Goal: Transaction & Acquisition: Subscribe to service/newsletter

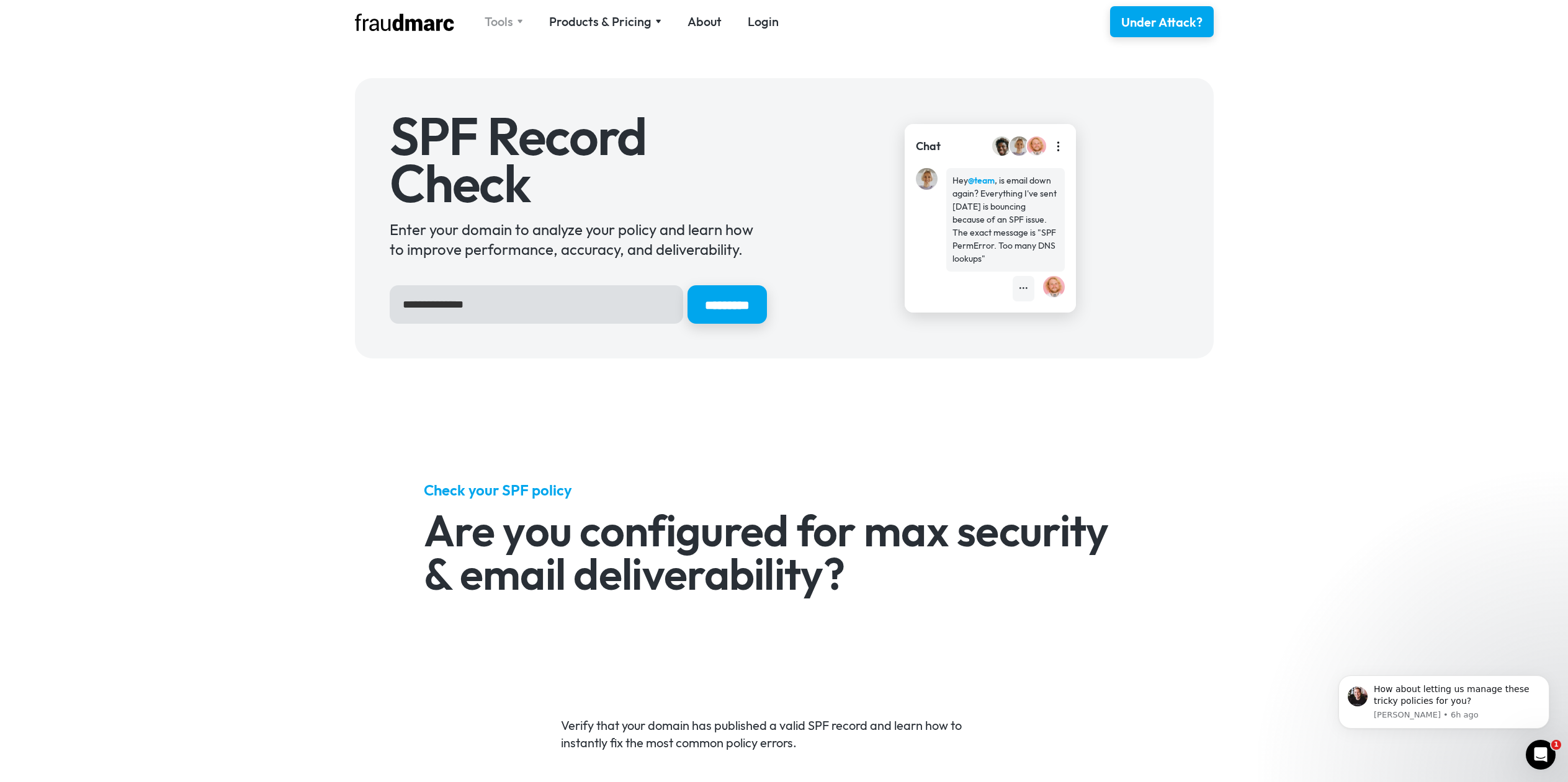
click at [494, 21] on div "Tools" at bounding box center [499, 21] width 28 height 17
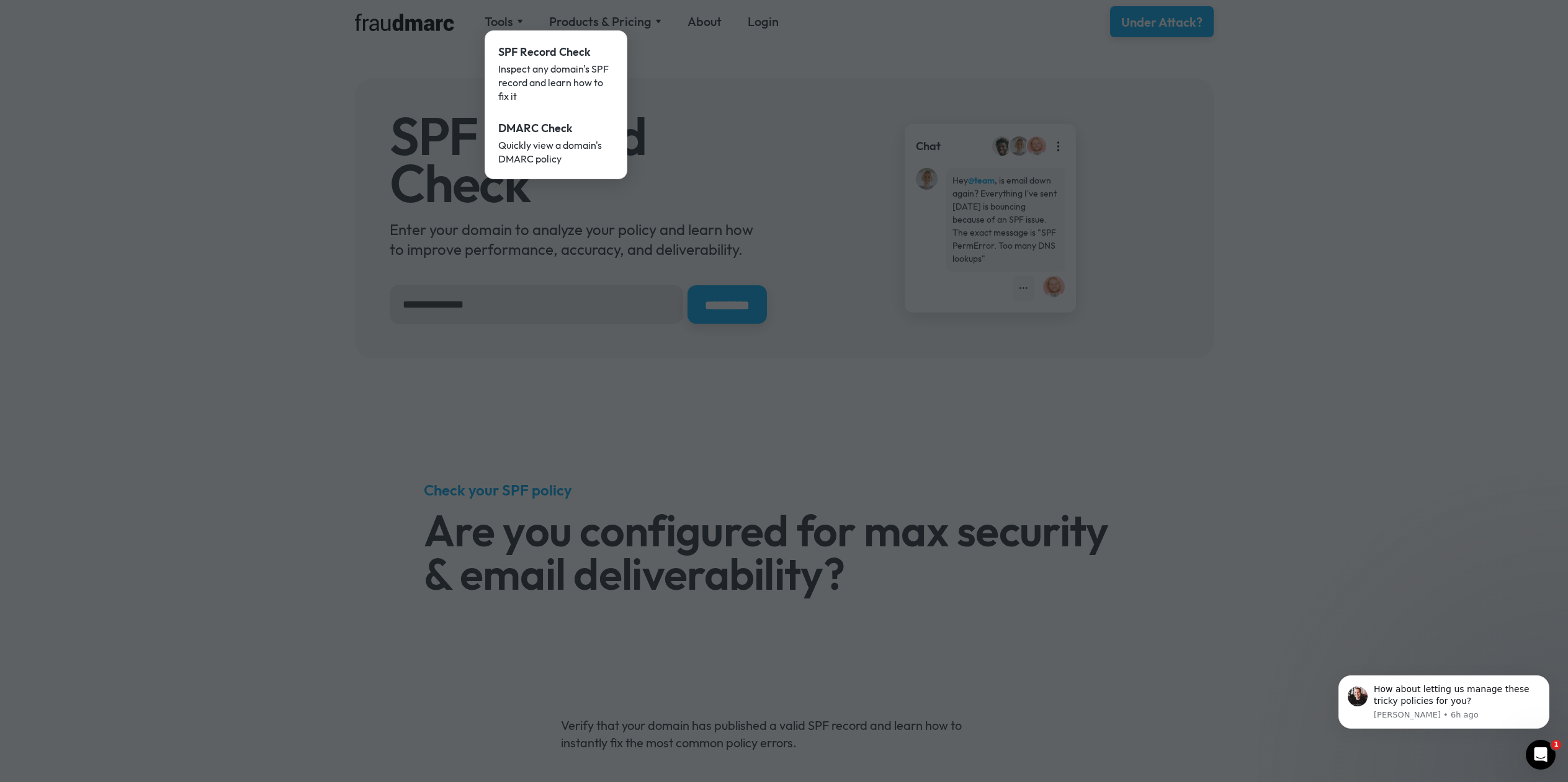
click at [586, 14] on div at bounding box center [784, 391] width 1568 height 782
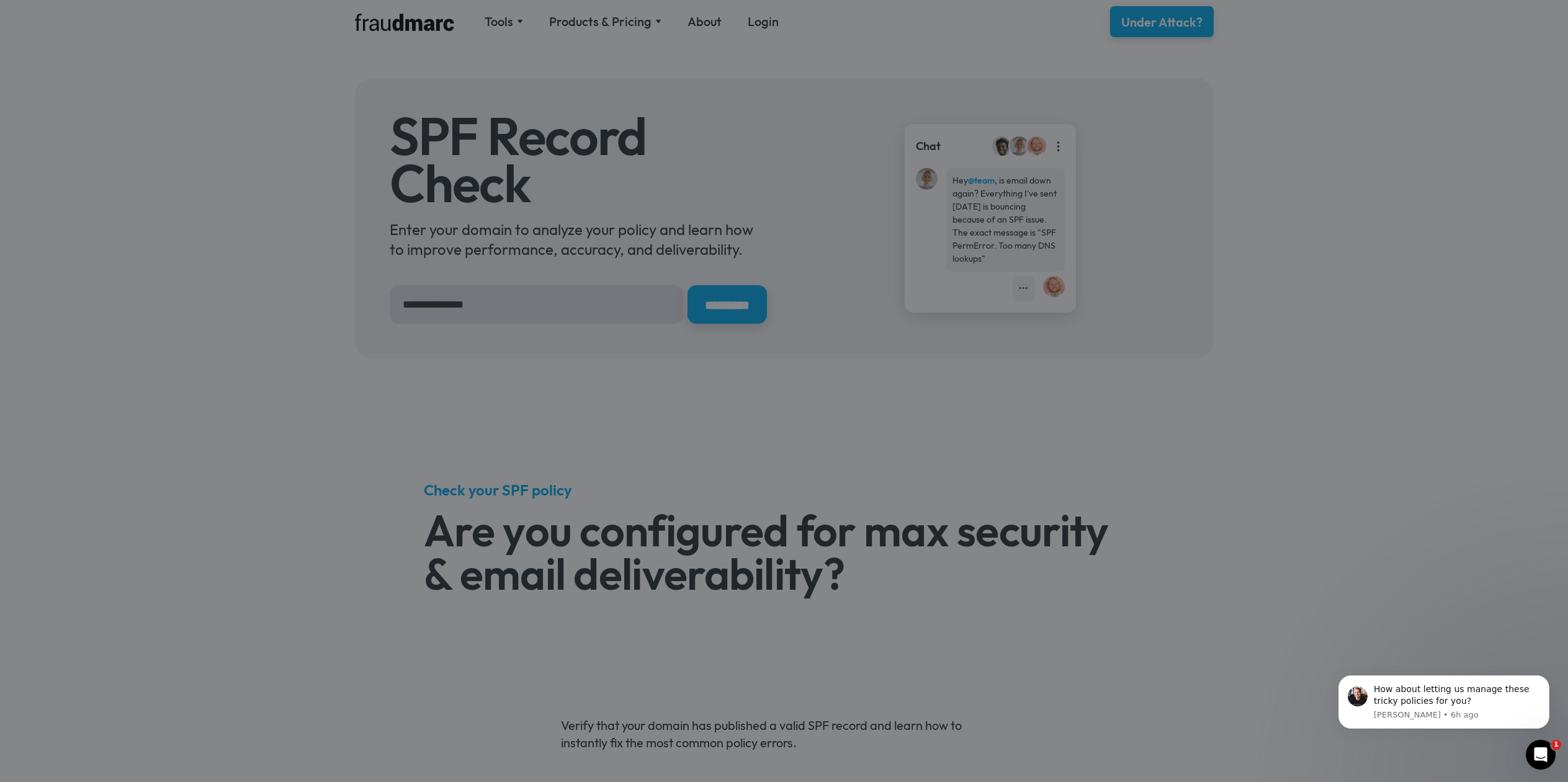
click at [590, 17] on div at bounding box center [784, 391] width 1568 height 782
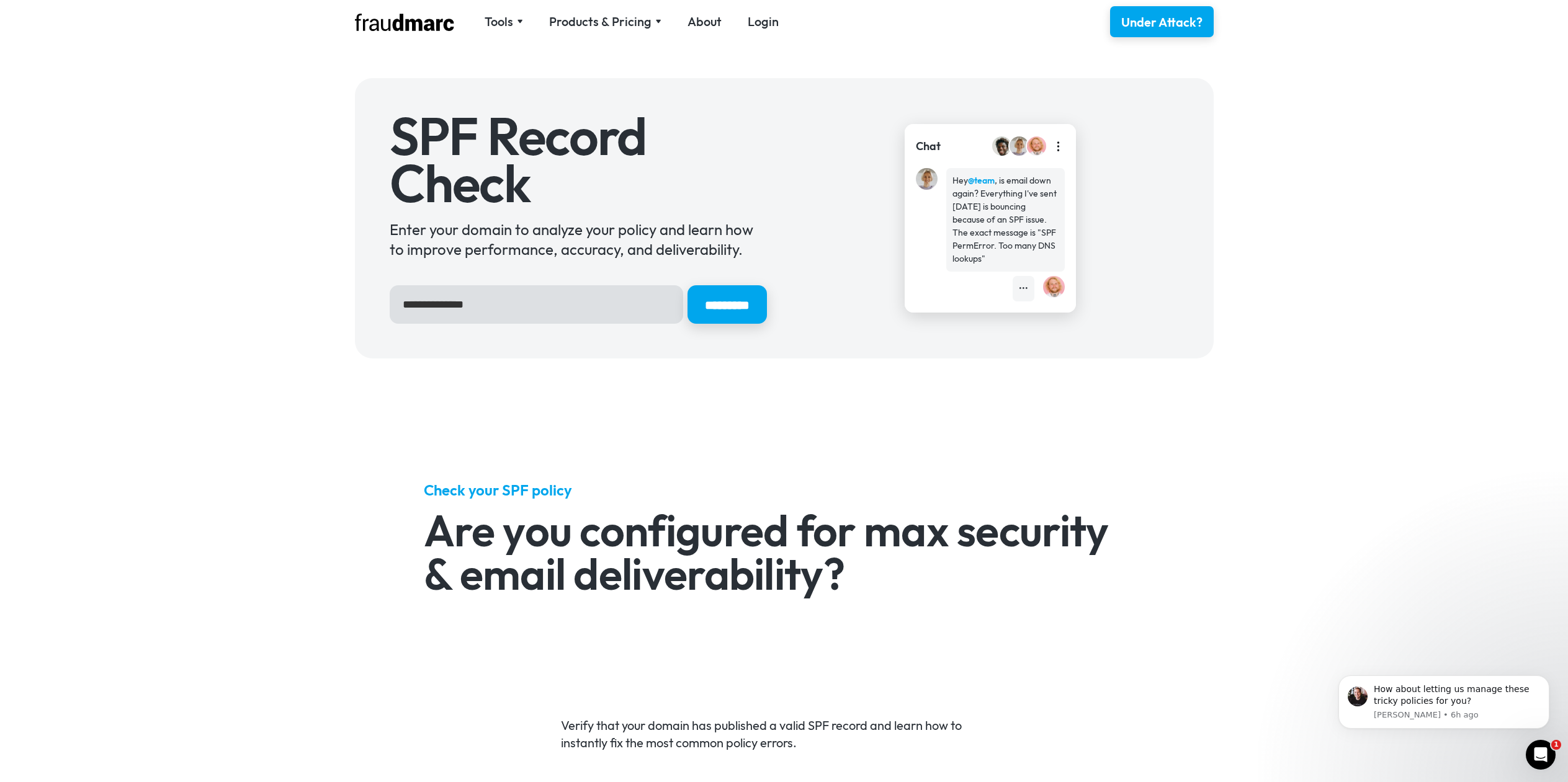
click at [590, 17] on div "Products & Pricing" at bounding box center [600, 21] width 102 height 17
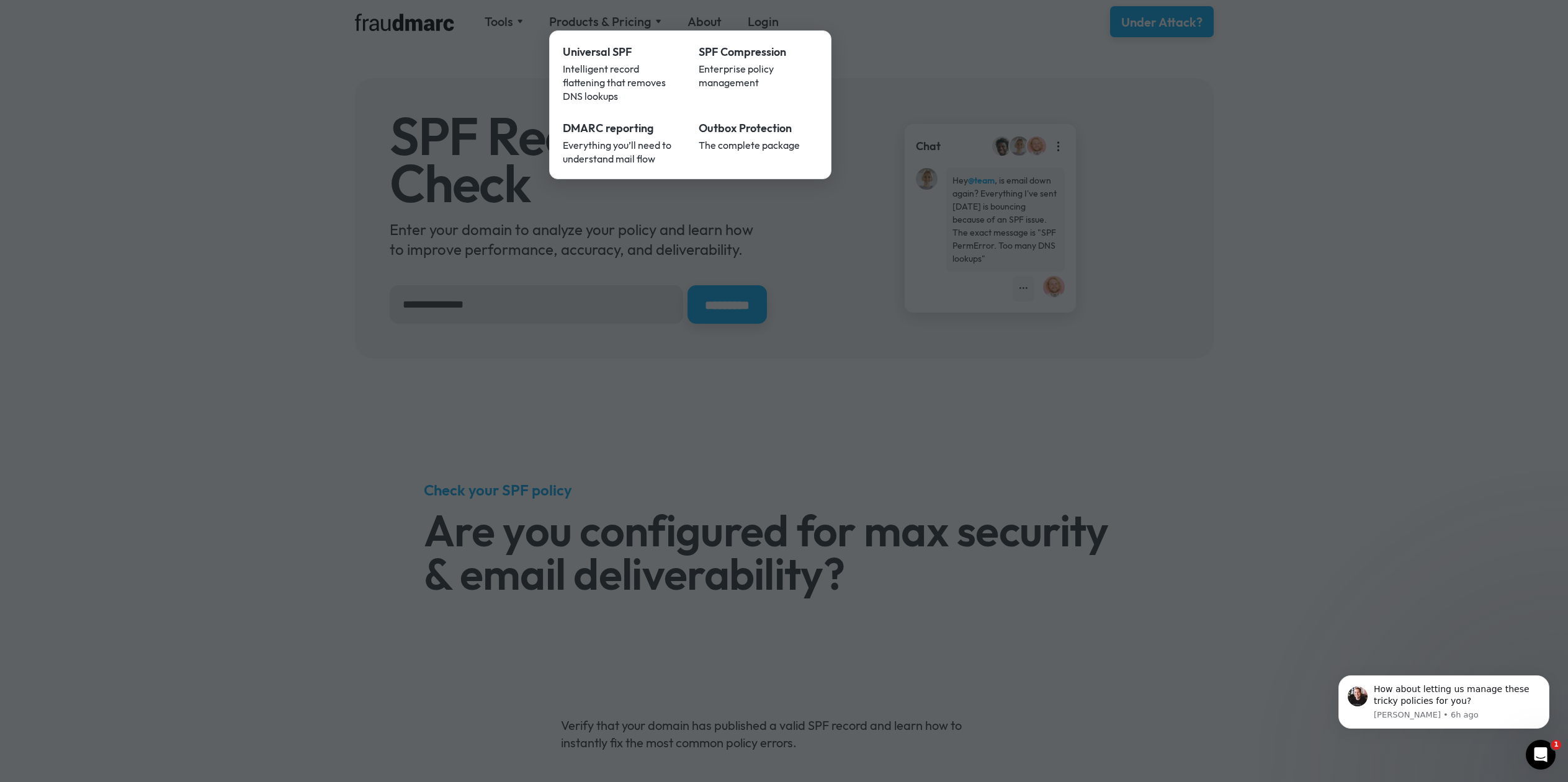
click at [1289, 236] on div at bounding box center [784, 391] width 1568 height 782
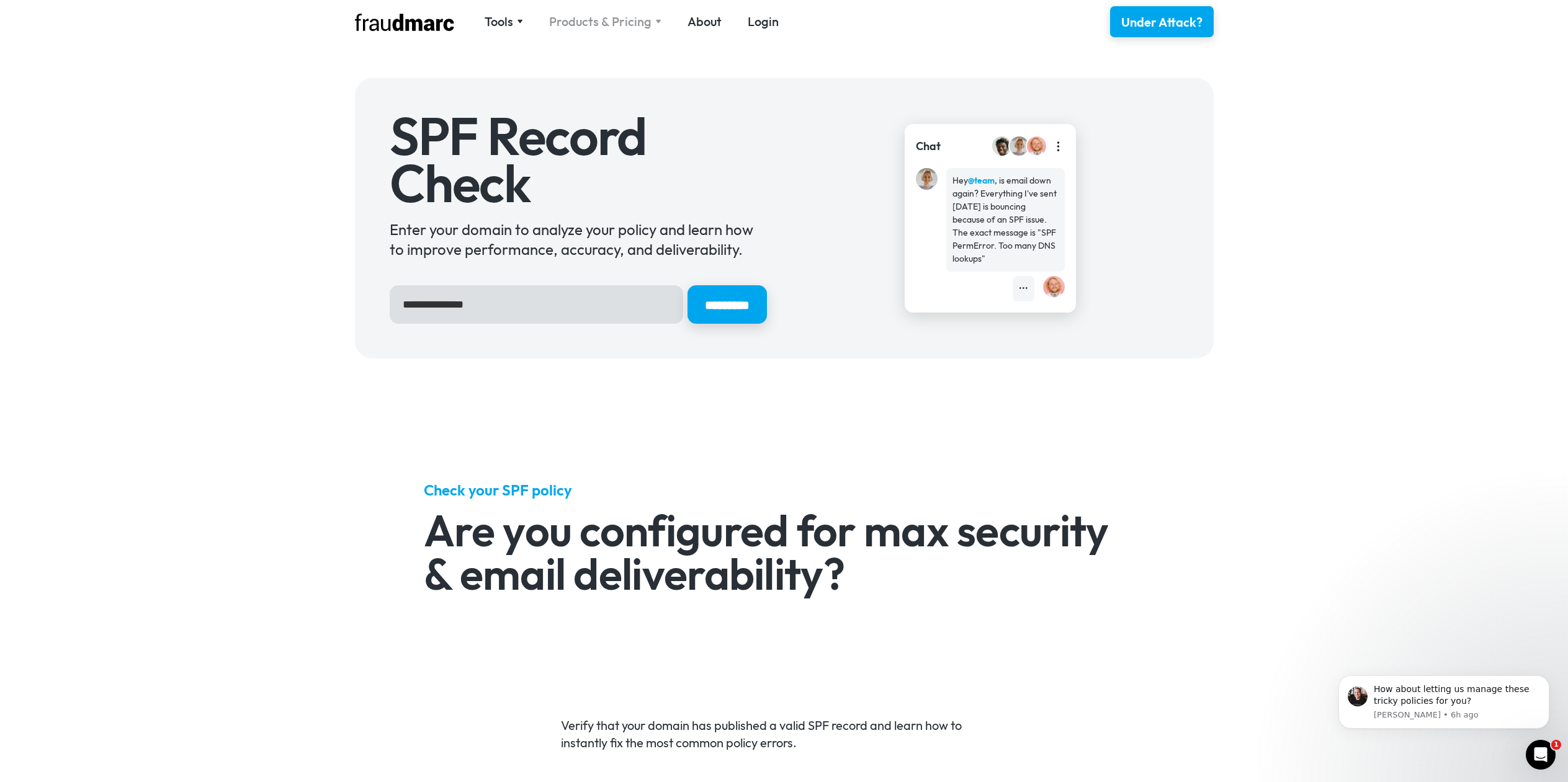
click at [628, 28] on div "Products & Pricing" at bounding box center [600, 21] width 102 height 17
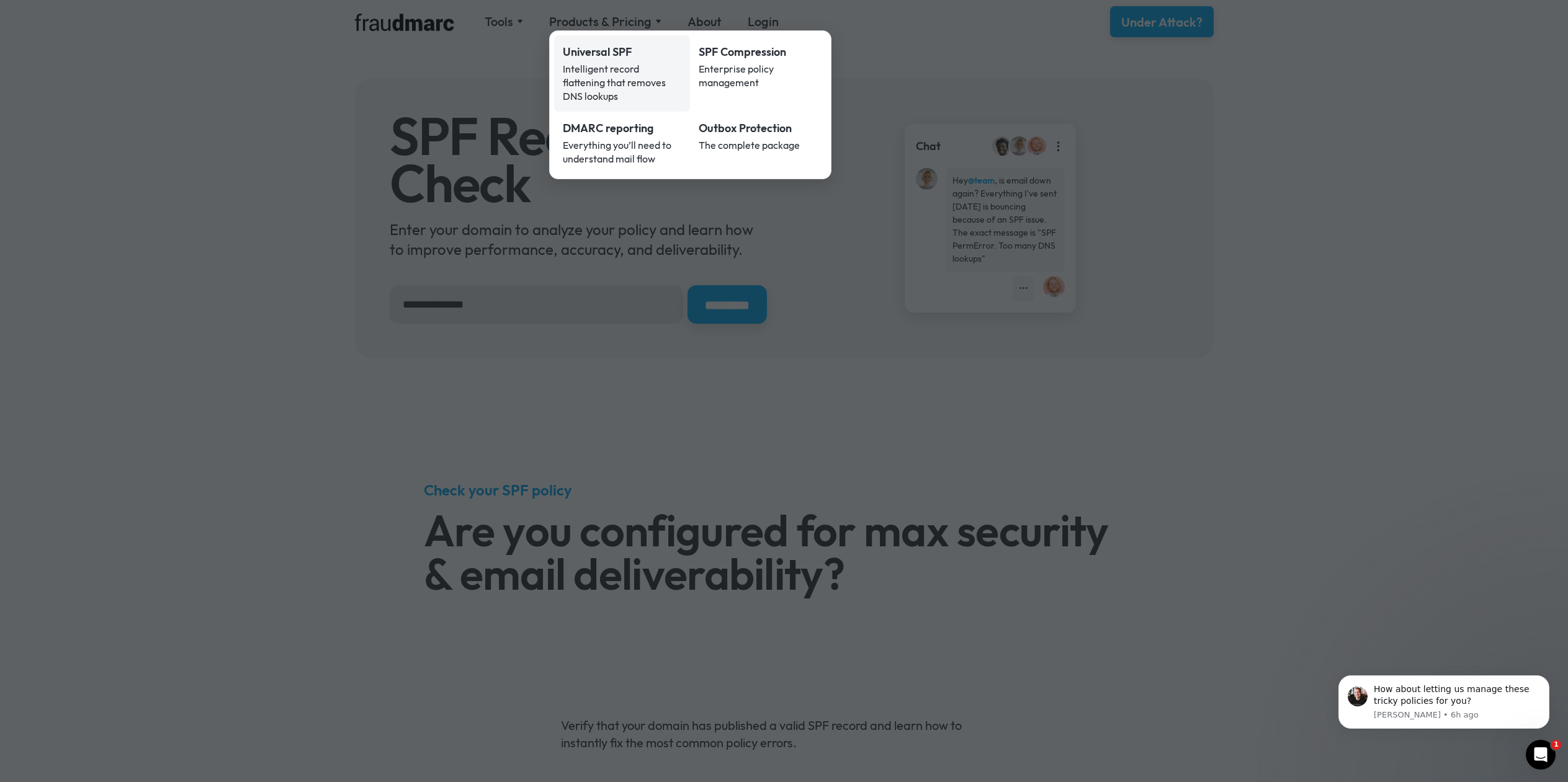
click at [595, 70] on div "Intelligent record flattening that removes DNS lookups" at bounding box center [622, 82] width 119 height 41
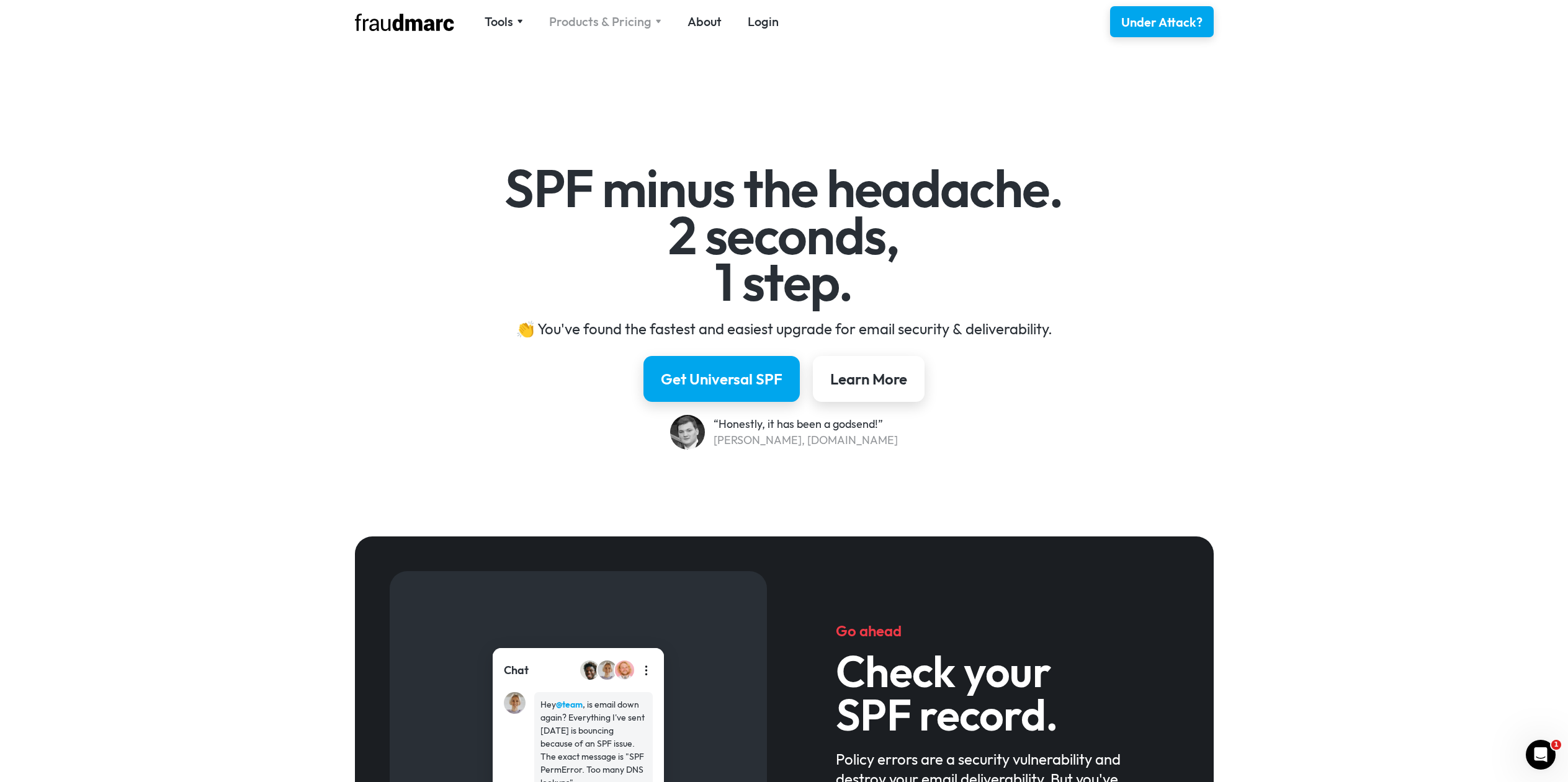
click at [599, 28] on div "Products & Pricing" at bounding box center [600, 21] width 102 height 17
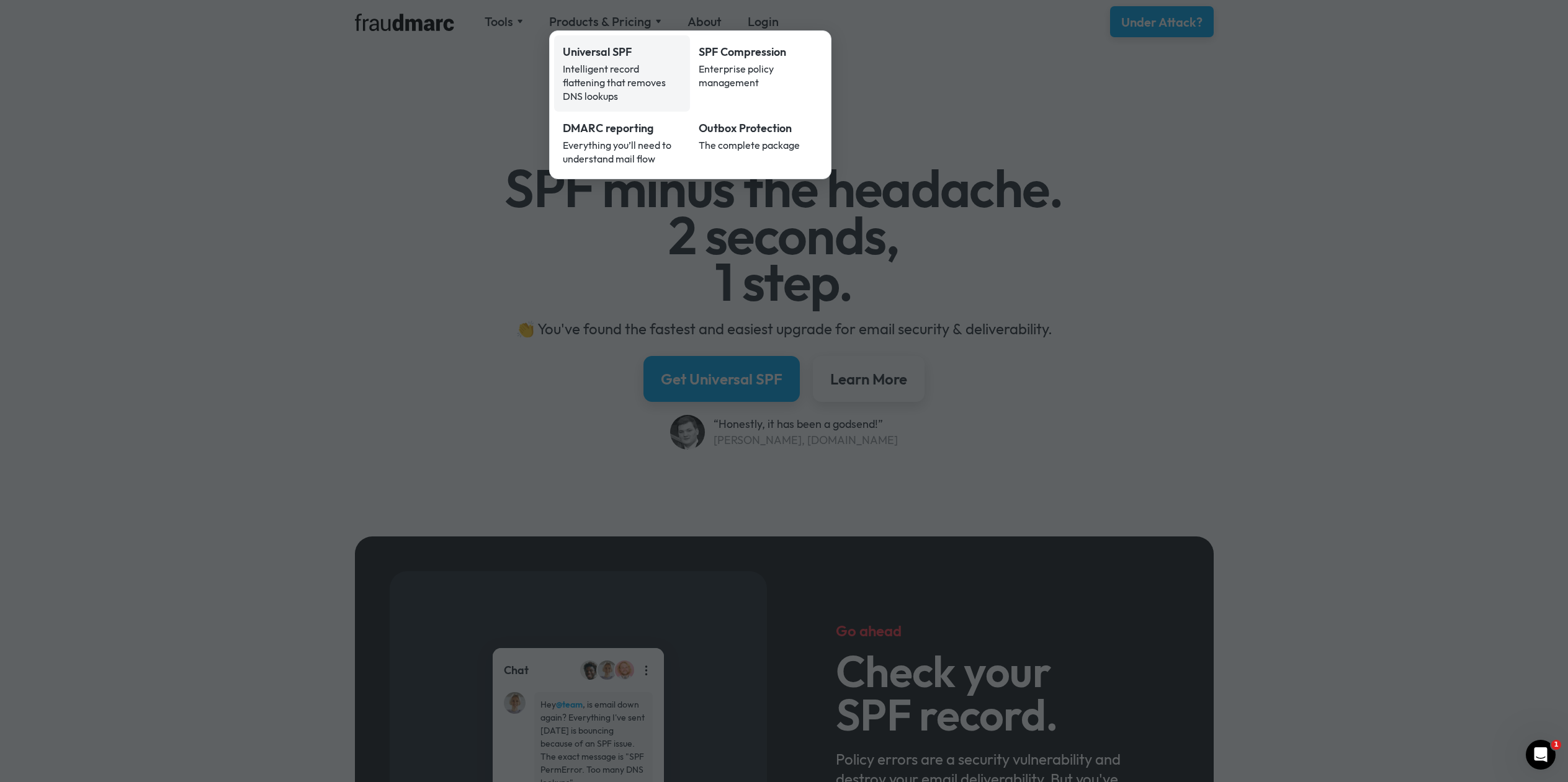
click at [590, 50] on div "Universal SPF" at bounding box center [622, 51] width 119 height 16
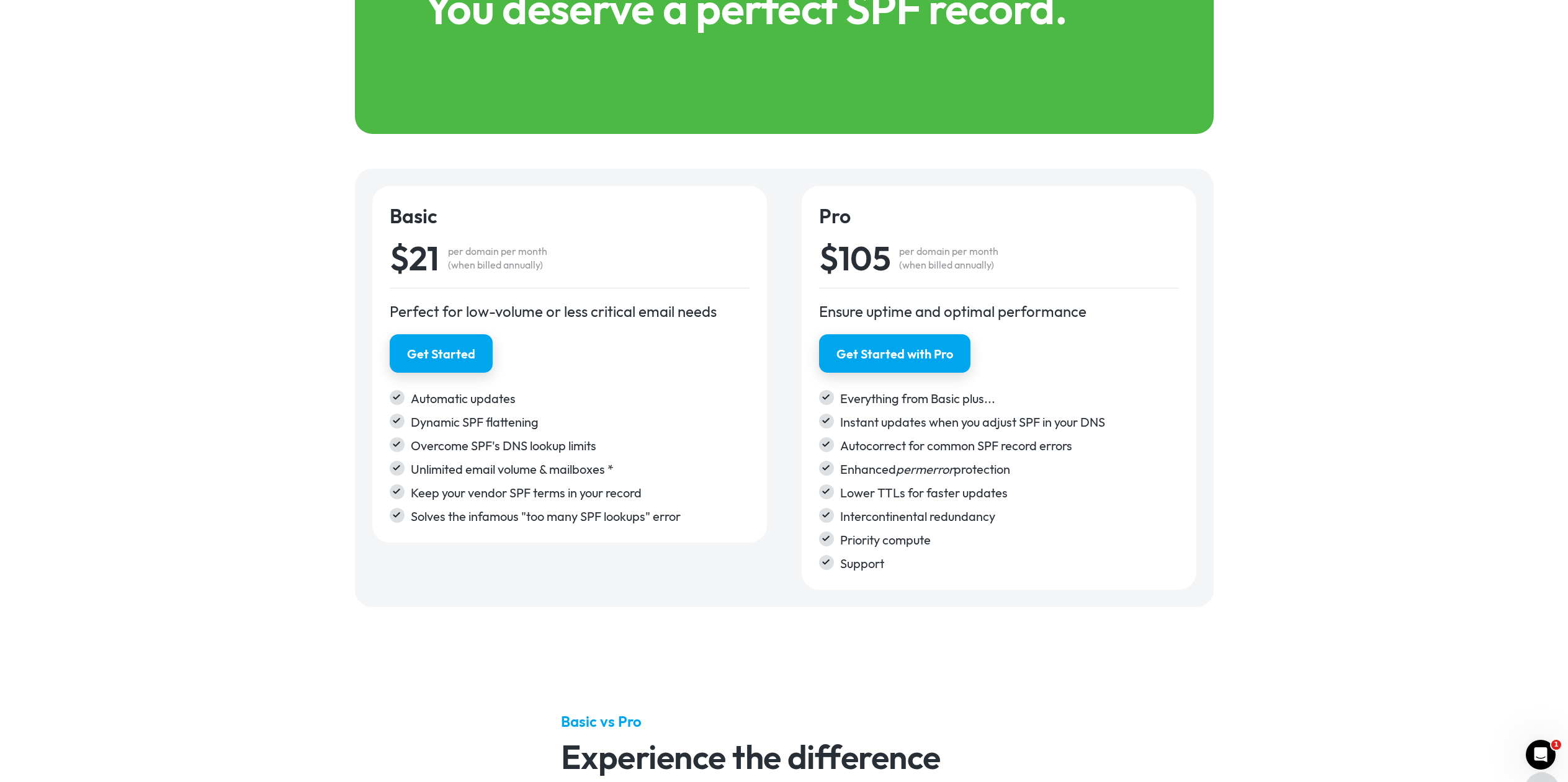
scroll to position [1861, 0]
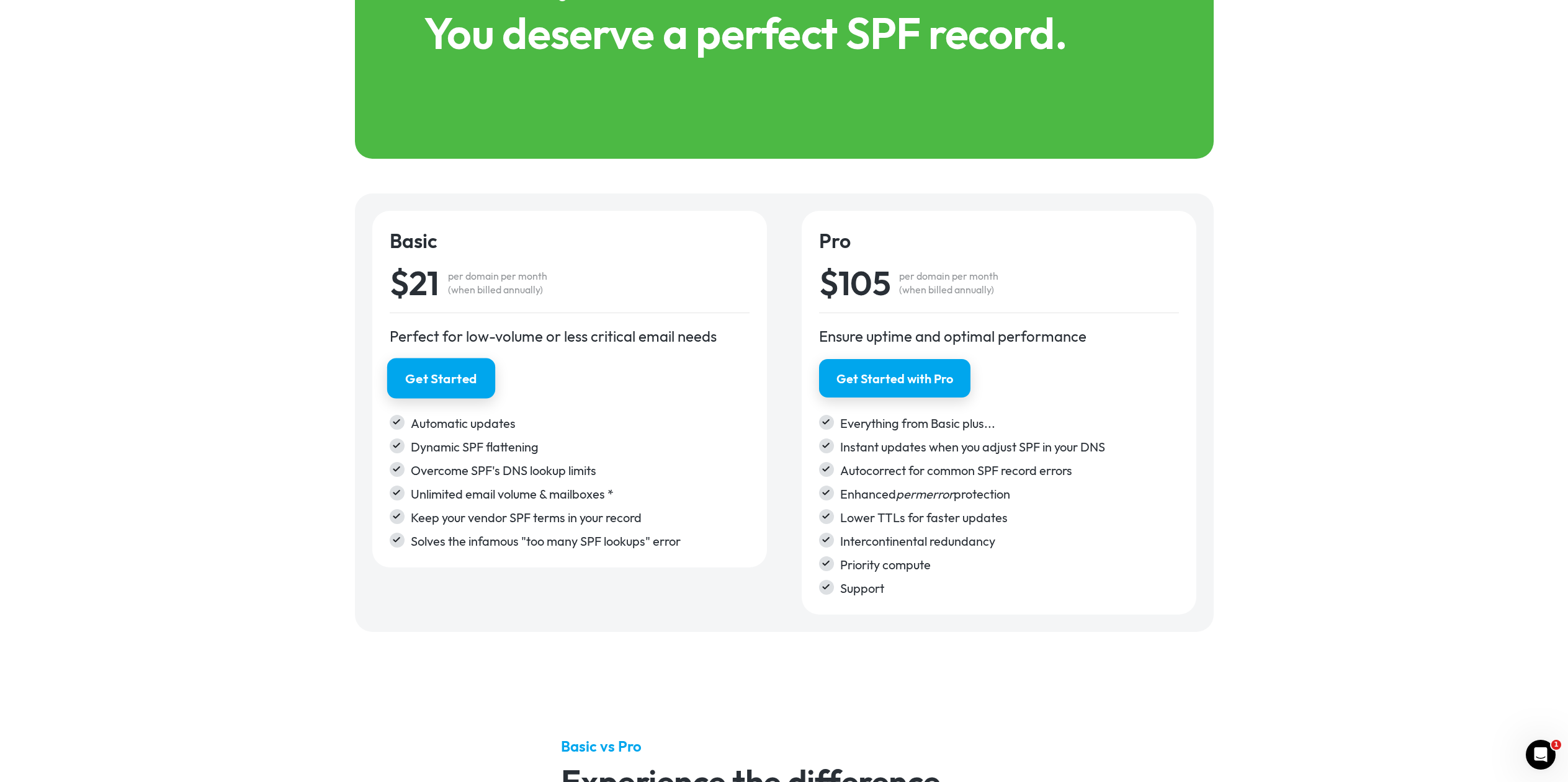
click at [447, 371] on div "Get Started" at bounding box center [441, 378] width 72 height 18
